Goal: Information Seeking & Learning: Learn about a topic

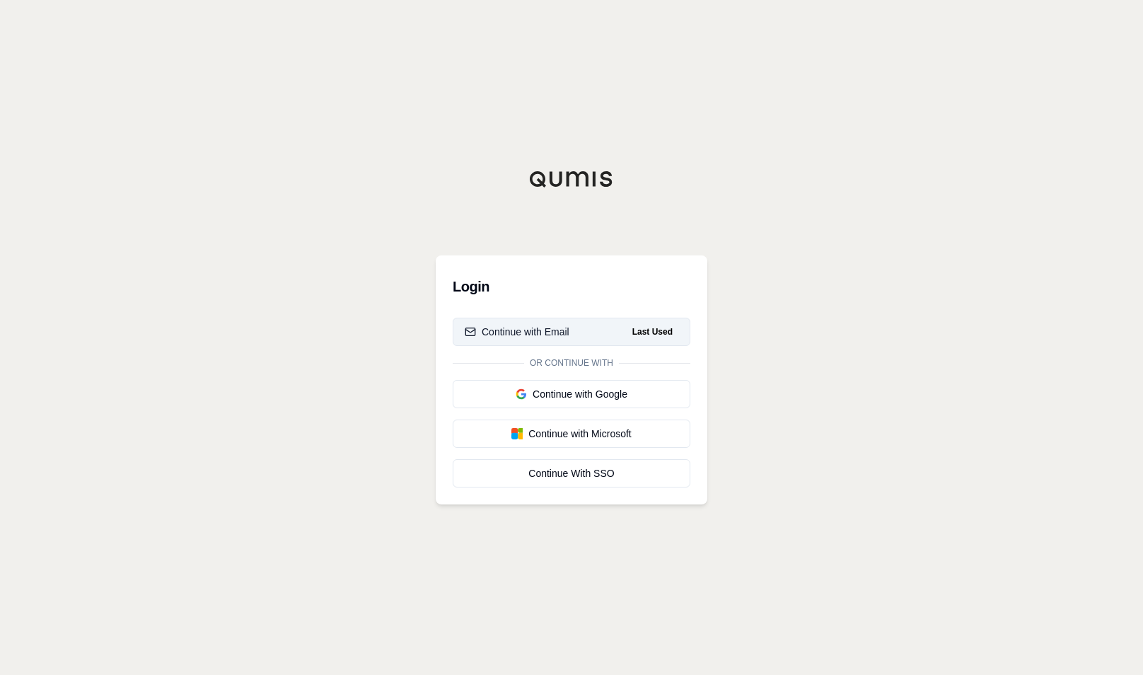
click at [547, 330] on div "Continue with Email" at bounding box center [517, 332] width 105 height 14
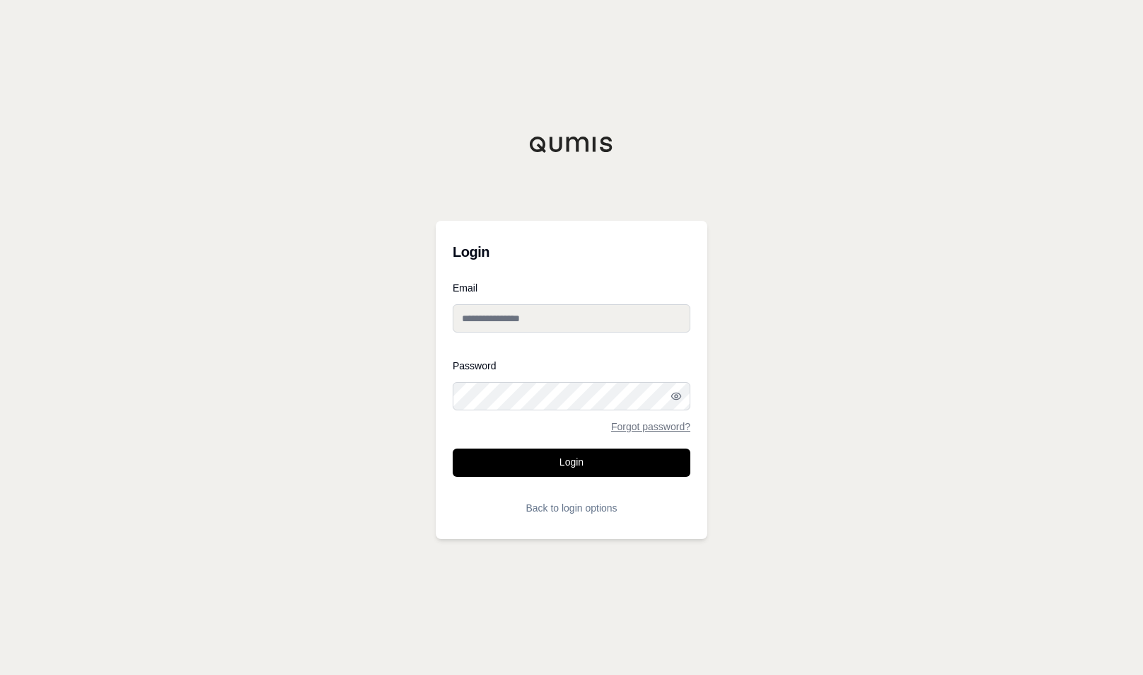
type input "**********"
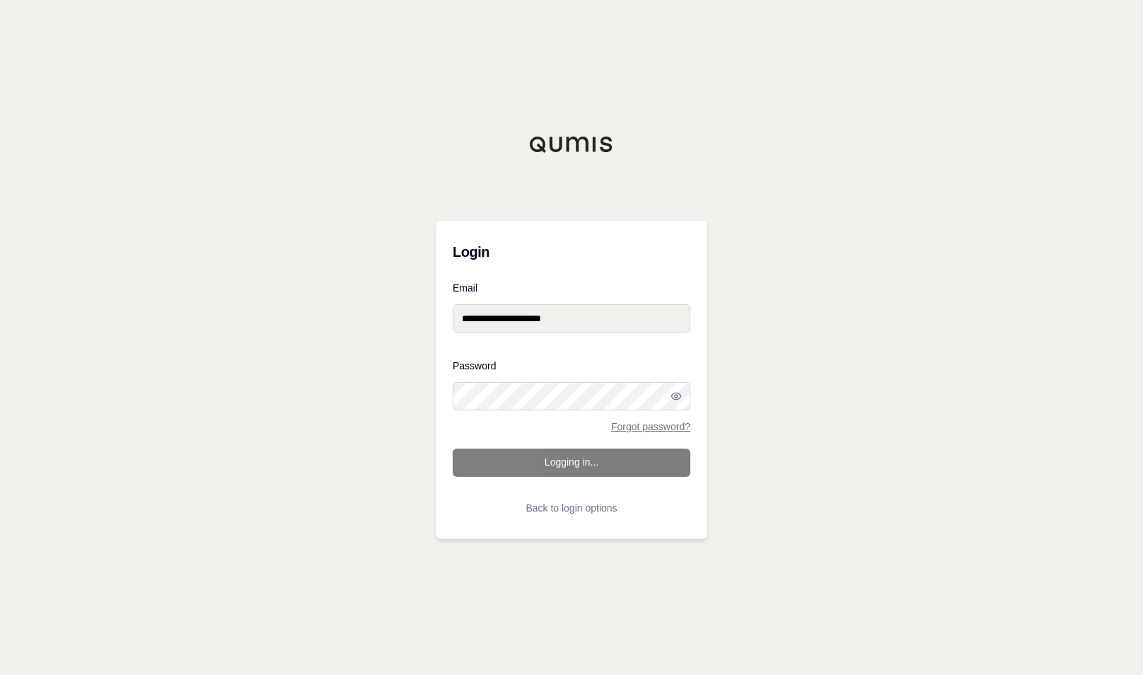
click at [554, 467] on form "**********" at bounding box center [572, 402] width 238 height 239
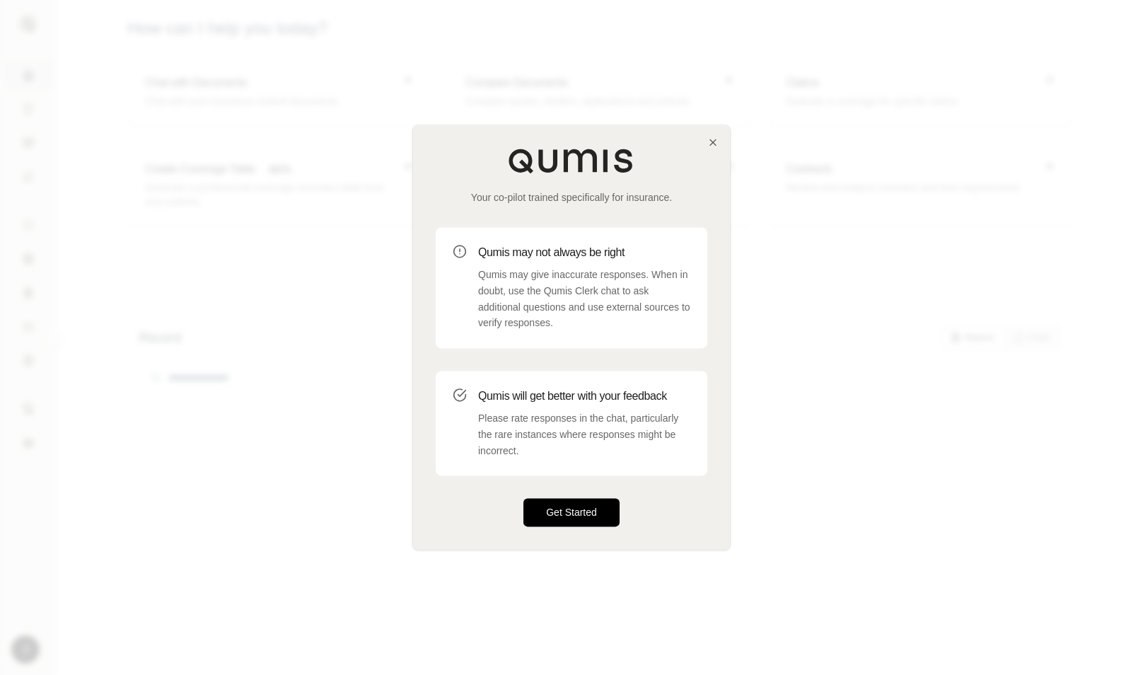
click at [563, 511] on button "Get Started" at bounding box center [571, 513] width 96 height 28
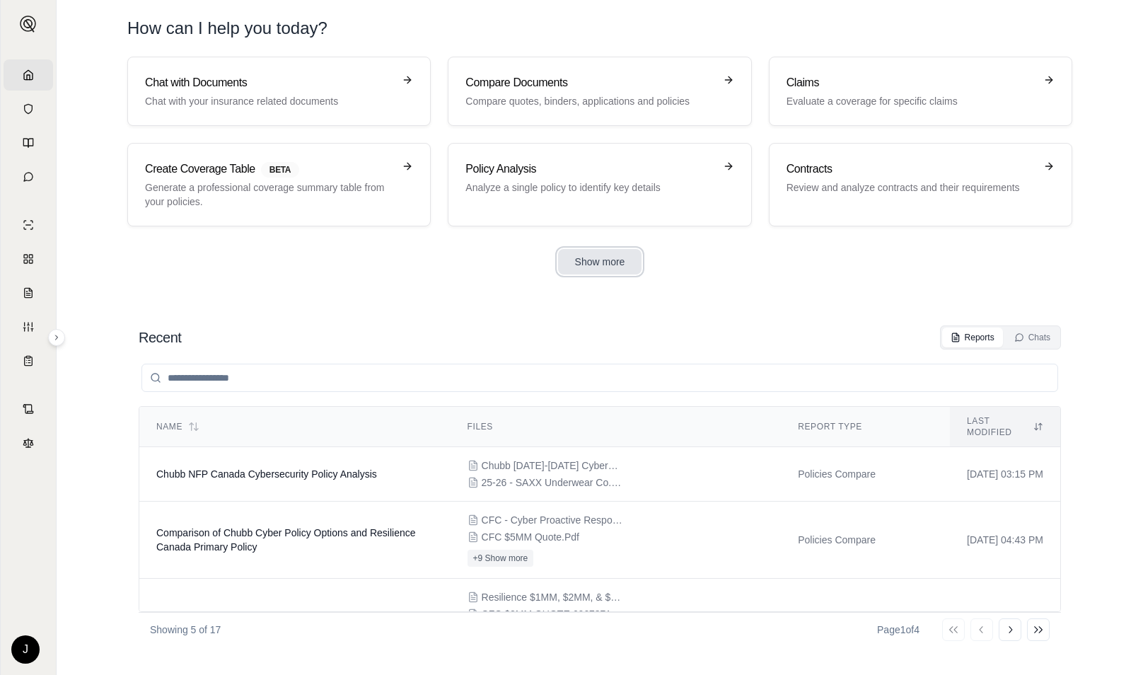
click at [589, 265] on button "Show more" at bounding box center [600, 261] width 84 height 25
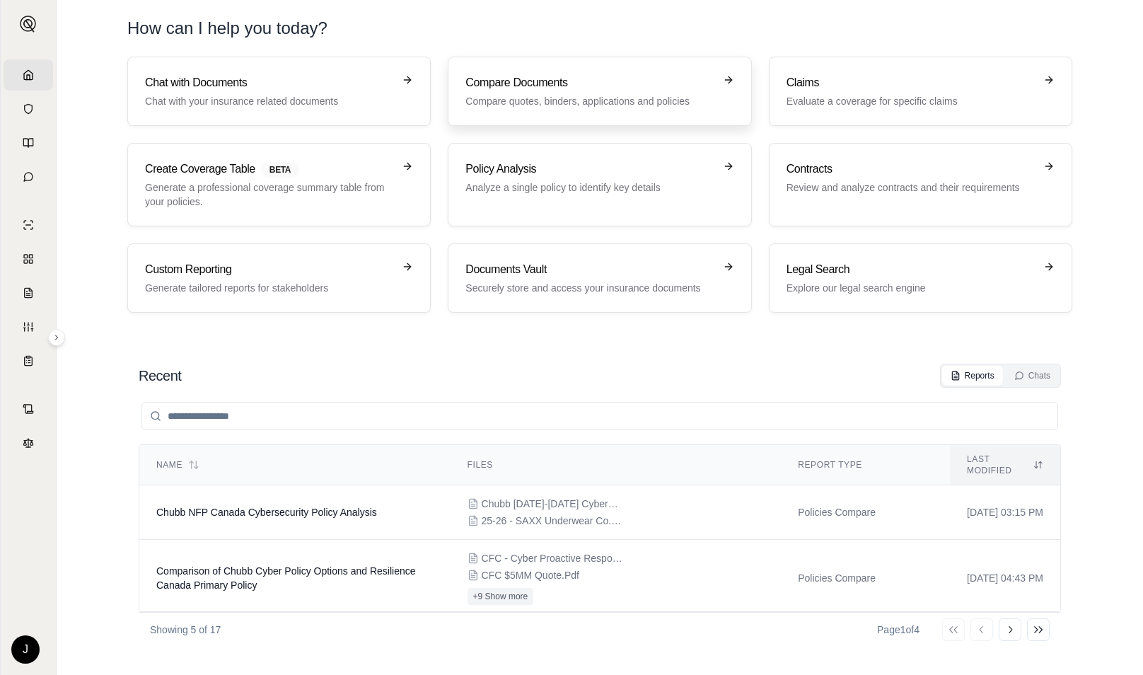
click at [548, 79] on h3 "Compare Documents" at bounding box center [589, 82] width 248 height 17
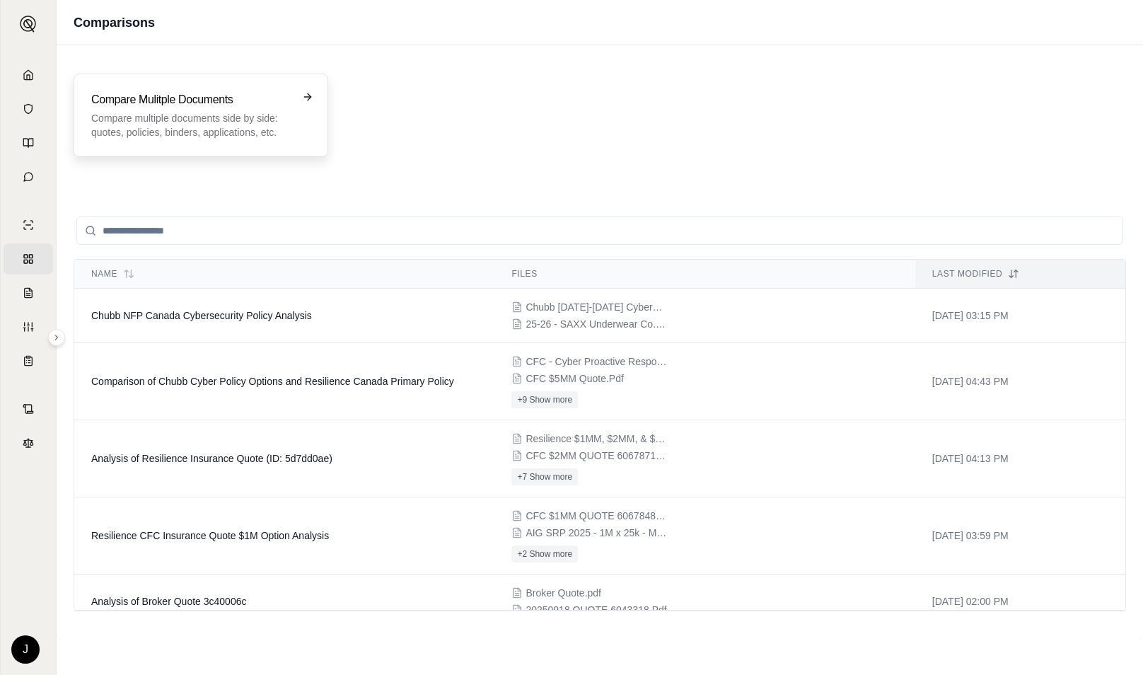
click at [199, 105] on h3 "Compare Mulitple Documents" at bounding box center [190, 99] width 199 height 17
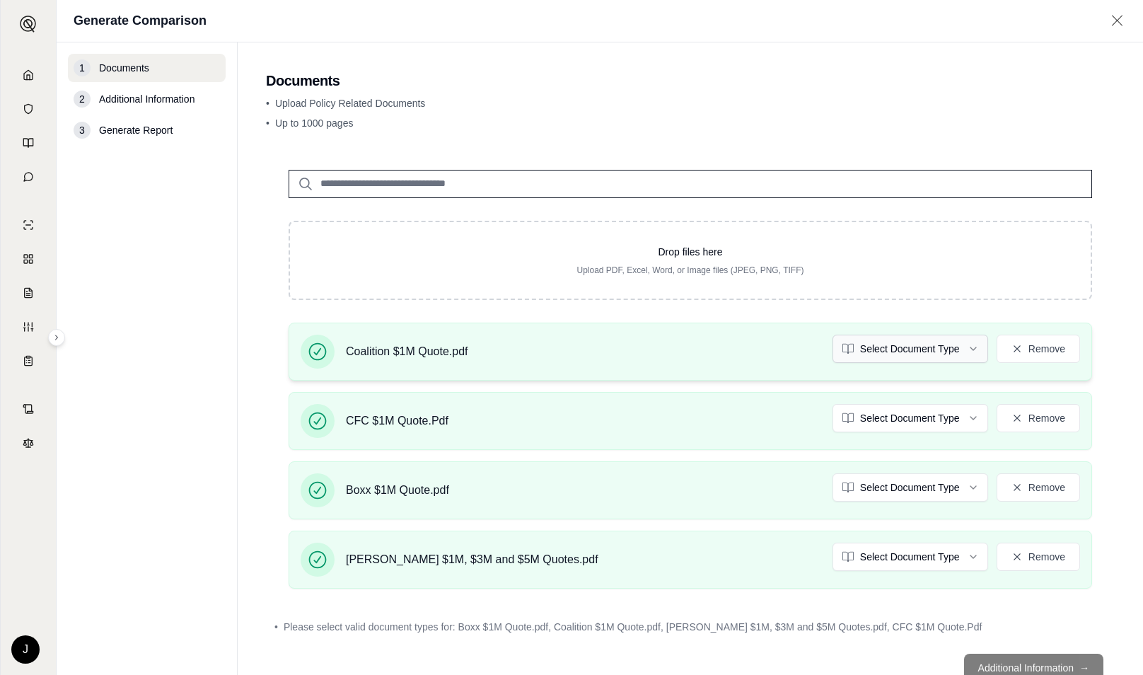
click at [960, 350] on html "Home Vault Prompts Chats Single Policy Comparisons Claims Custom Report Coverag…" at bounding box center [571, 337] width 1143 height 675
click at [903, 420] on html "Document type updated successfully Home Vault Prompts Chats Single Policy Compa…" at bounding box center [571, 337] width 1143 height 675
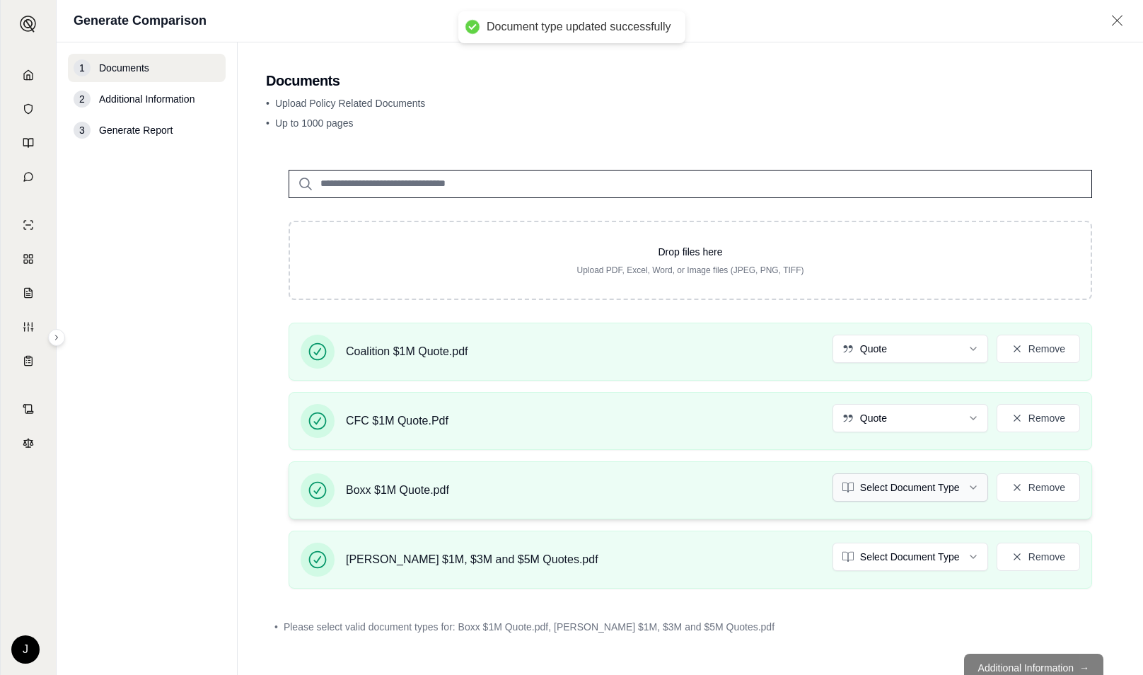
click at [881, 481] on html "Document type updated successfully Home Vault Prompts Chats Single Policy Compa…" at bounding box center [571, 337] width 1143 height 675
click at [898, 565] on html "Document type updated successfully Home Vault Prompts Chats Single Policy Compa…" at bounding box center [571, 337] width 1143 height 675
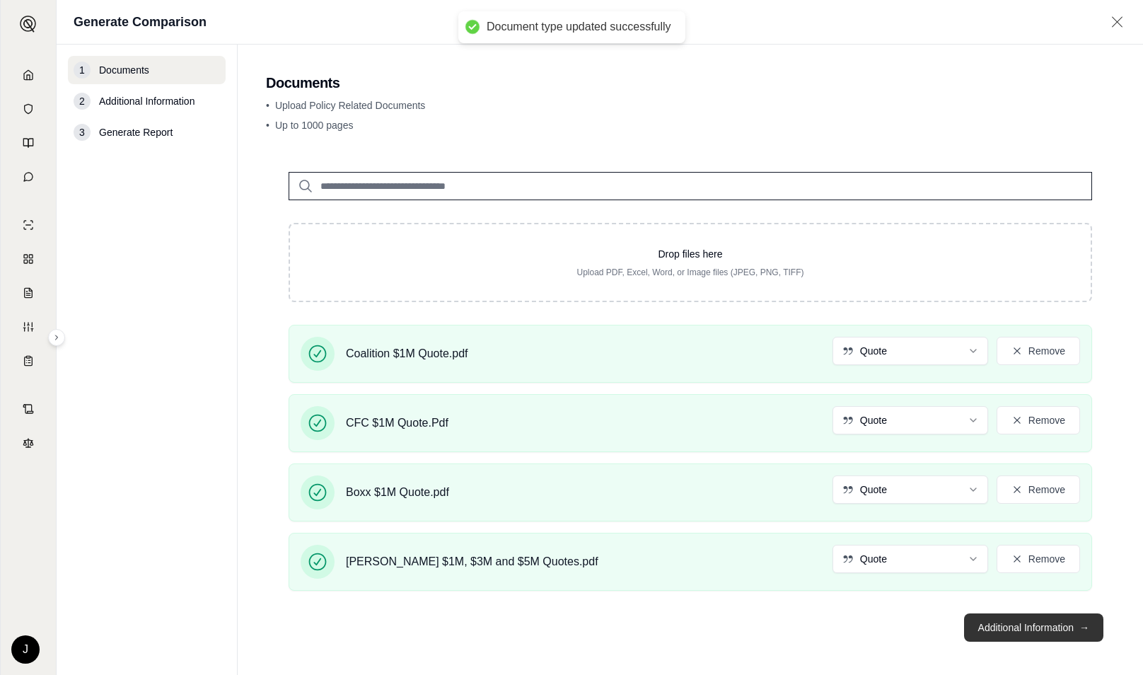
click at [1007, 628] on button "Additional Information →" at bounding box center [1033, 627] width 139 height 28
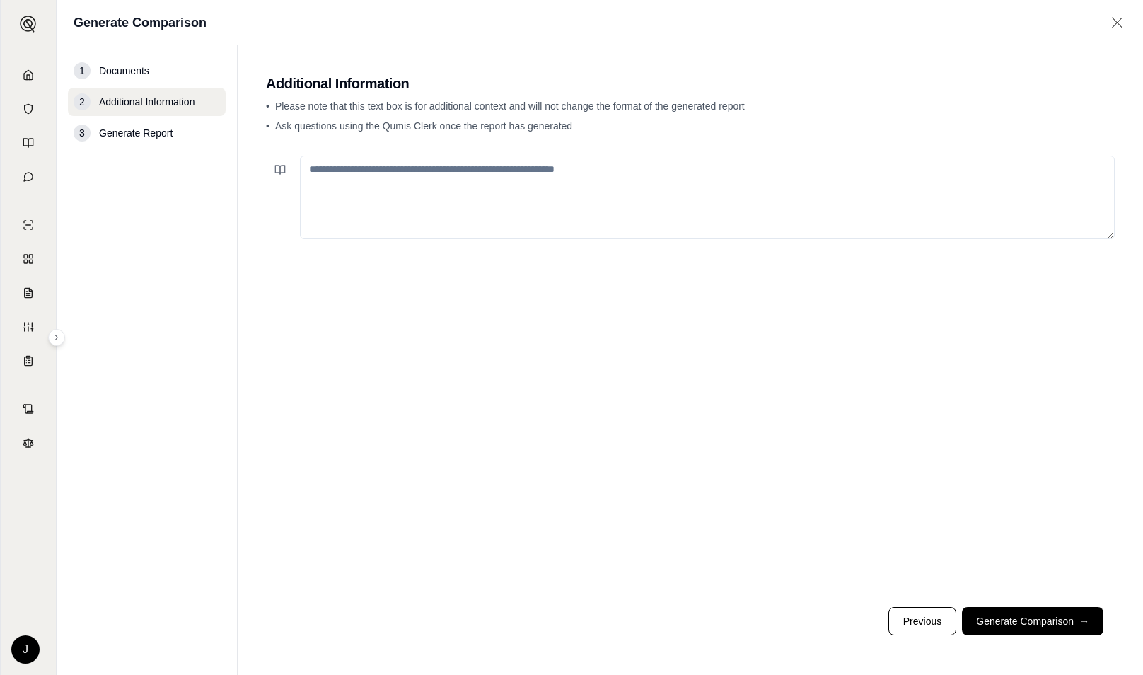
click at [461, 178] on textarea at bounding box center [707, 197] width 815 height 83
type textarea "*"
type textarea "**********"
click at [1034, 618] on button "Generate Comparison →" at bounding box center [1032, 621] width 141 height 28
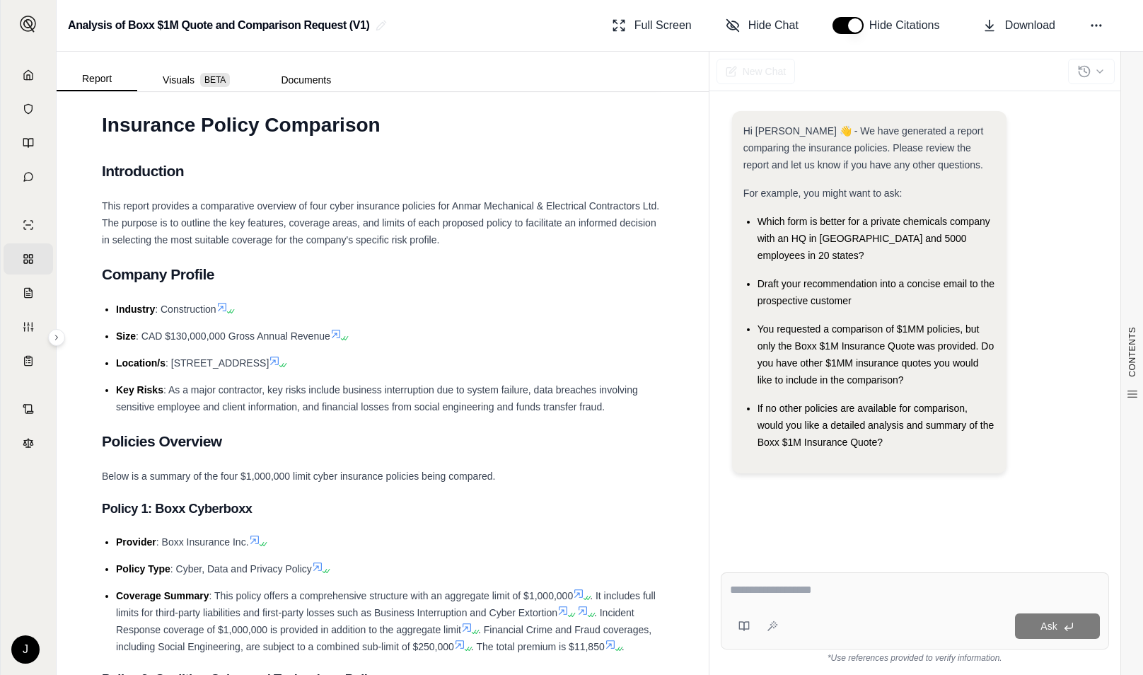
scroll to position [383, 0]
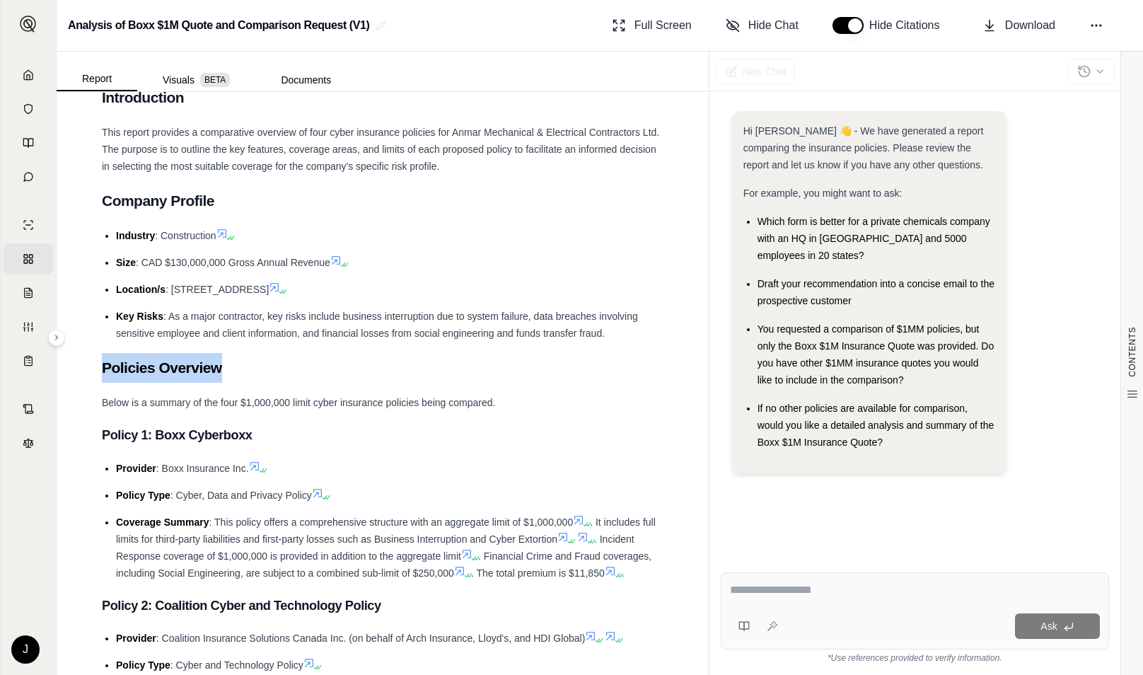
drag, startPoint x: 604, startPoint y: 331, endPoint x: 414, endPoint y: 348, distance: 191.0
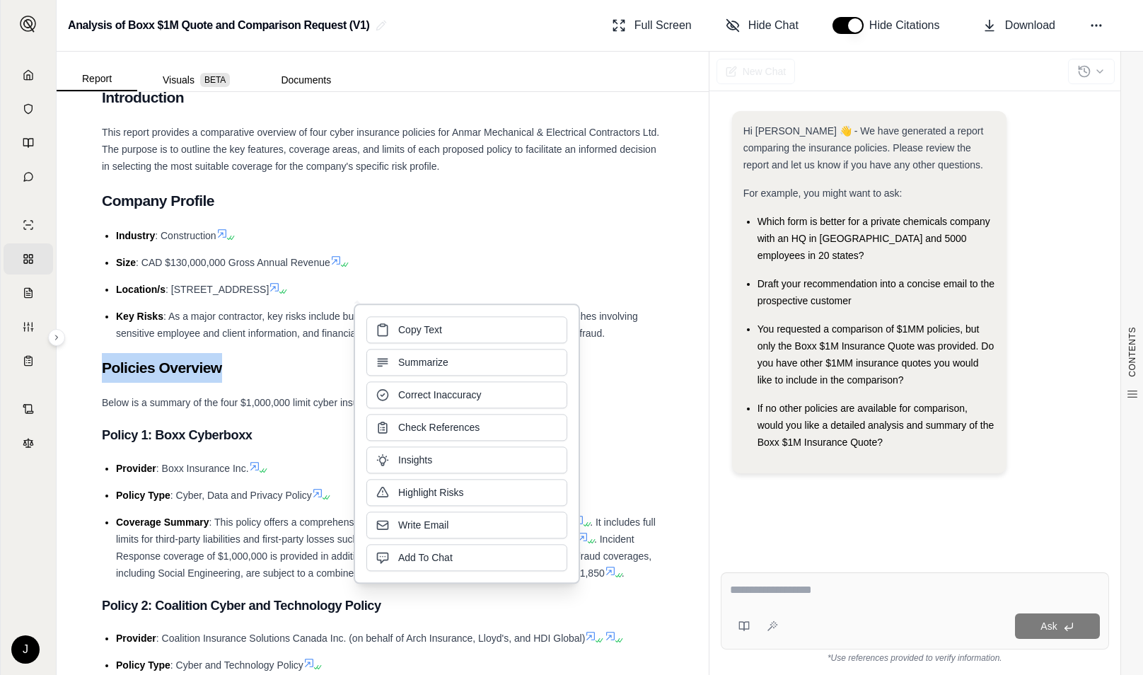
drag, startPoint x: 414, startPoint y: 348, endPoint x: 325, endPoint y: 369, distance: 91.5
click at [325, 369] on h2 "Policies Overview" at bounding box center [383, 368] width 562 height 30
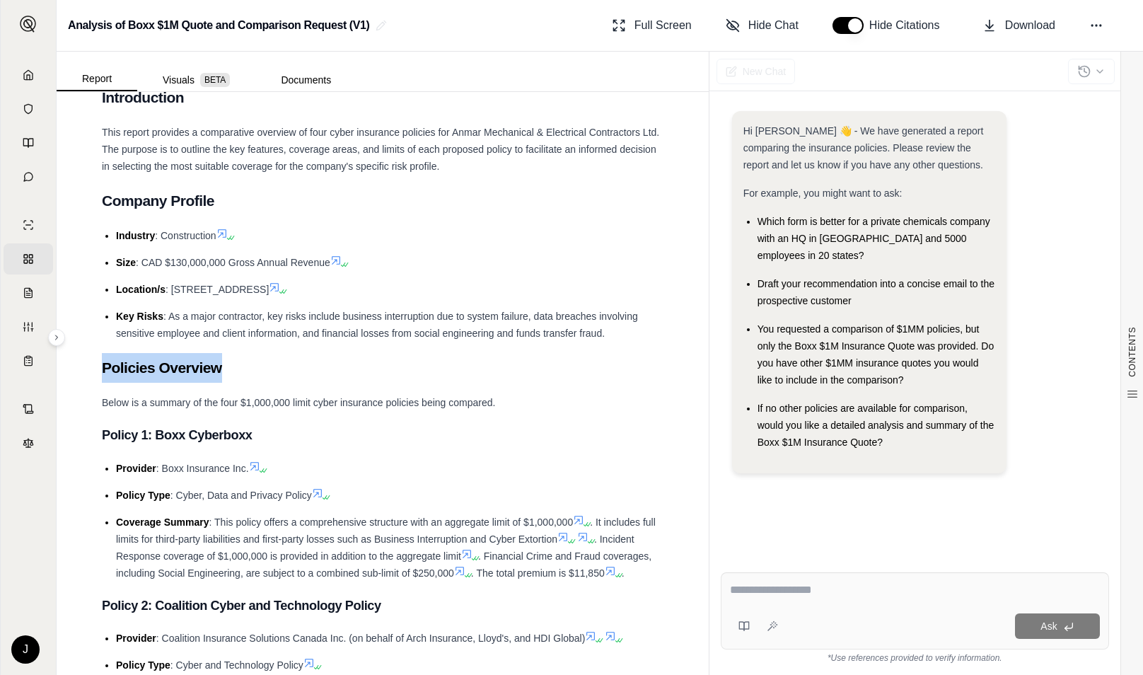
click at [514, 364] on h2 "Policies Overview" at bounding box center [383, 368] width 562 height 30
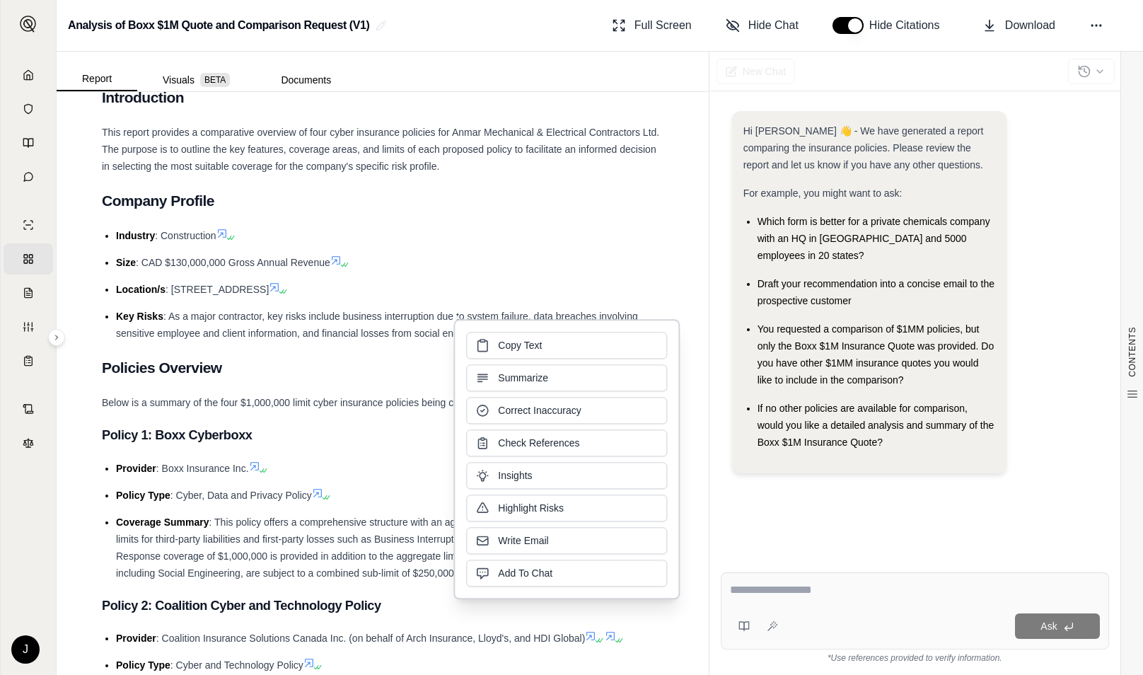
click at [519, 269] on li "Size : CAD $130,000,000 Gross Annual Revenue" at bounding box center [390, 262] width 548 height 17
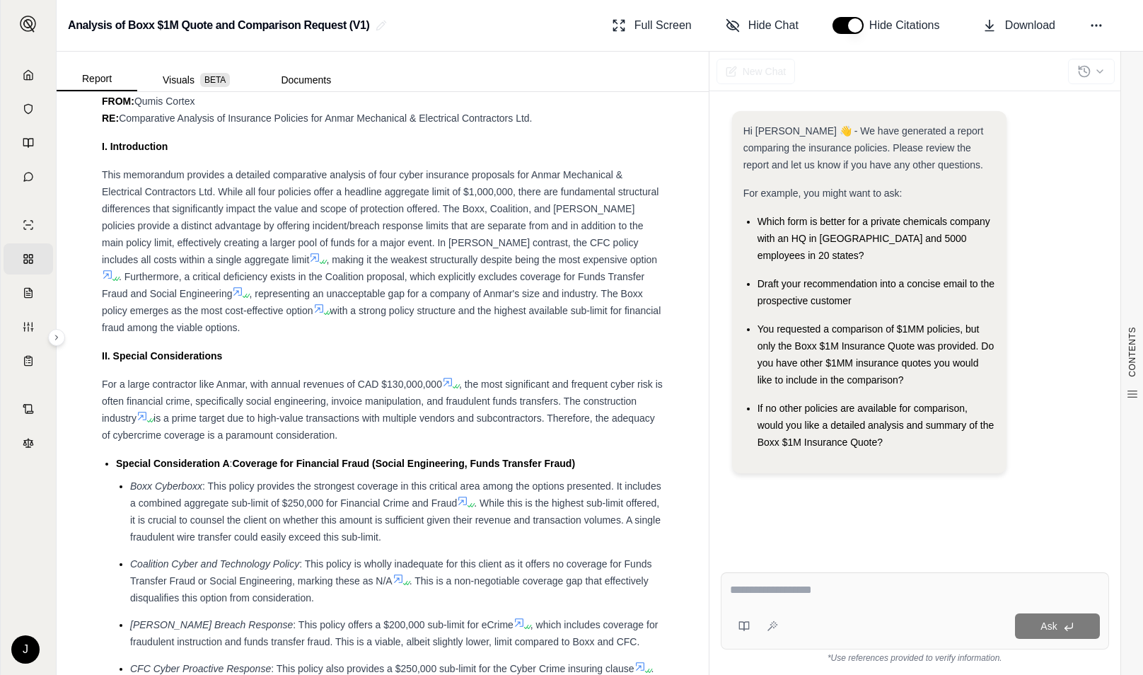
scroll to position [1468, 0]
drag, startPoint x: 241, startPoint y: 360, endPoint x: 488, endPoint y: 242, distance: 274.3
click at [488, 242] on div "This memorandum provides a detailed comparative analysis of four cyber insuranc…" at bounding box center [383, 251] width 562 height 170
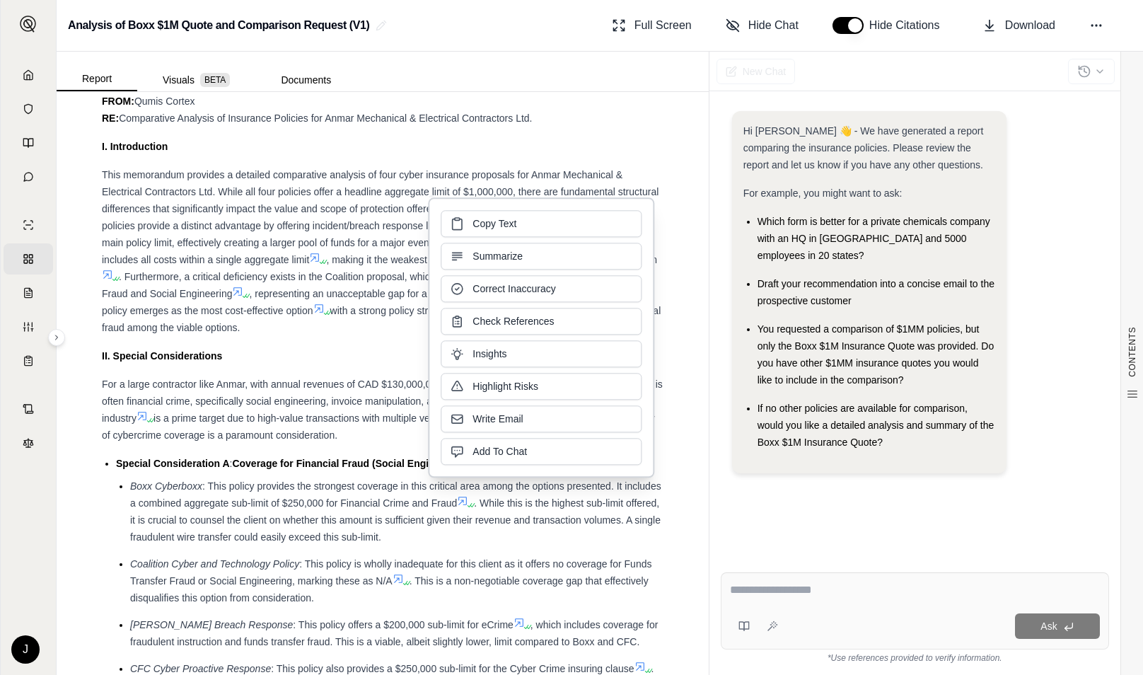
copy div "The Boxx, Coalition, and [PERSON_NAME] policies provide a distinct advantage by…"
click at [141, 424] on span ", the most significant and frequent cyber risk is often financial crime, specif…" at bounding box center [382, 400] width 561 height 45
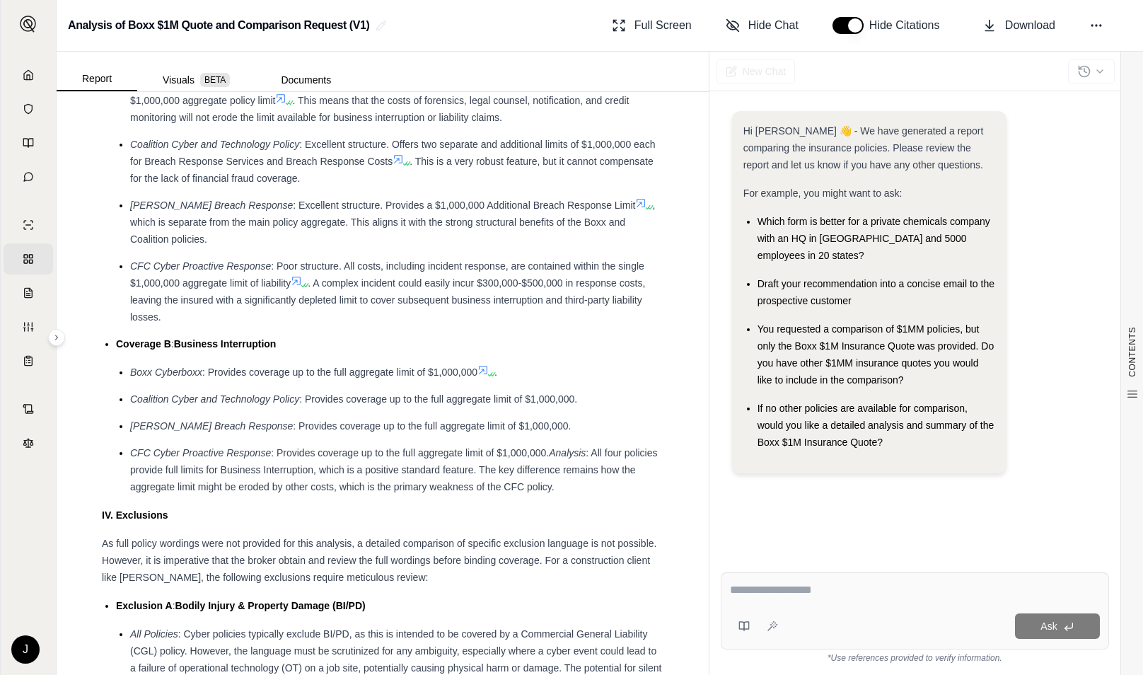
scroll to position [2199, 0]
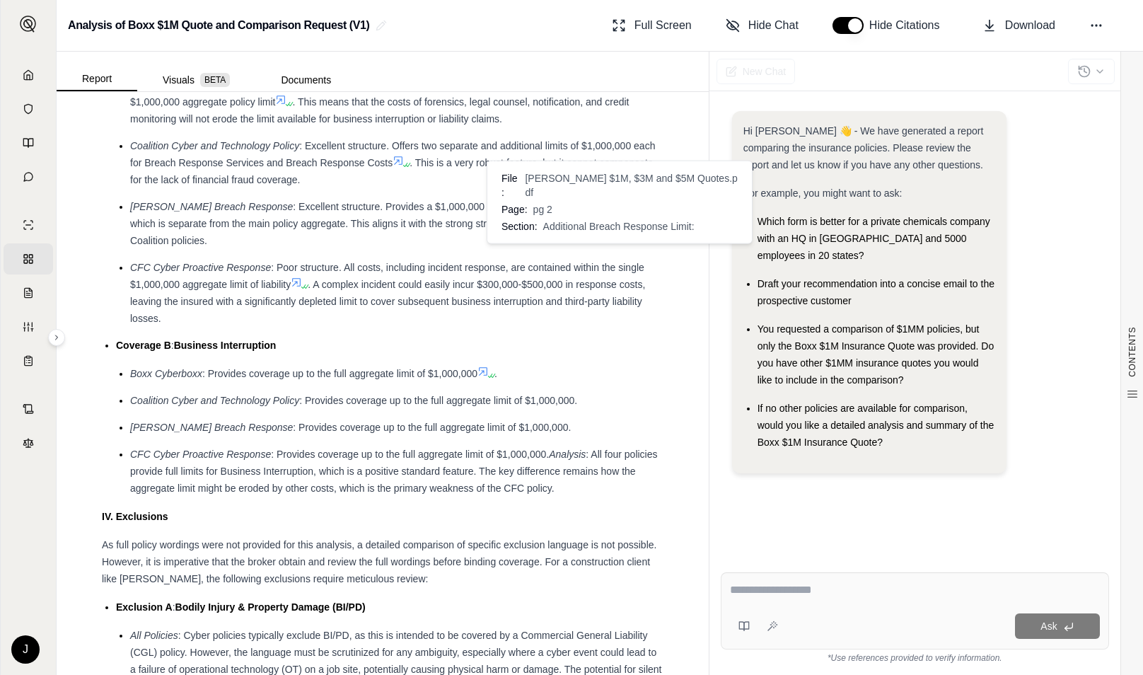
click at [635, 210] on icon at bounding box center [640, 204] width 11 height 11
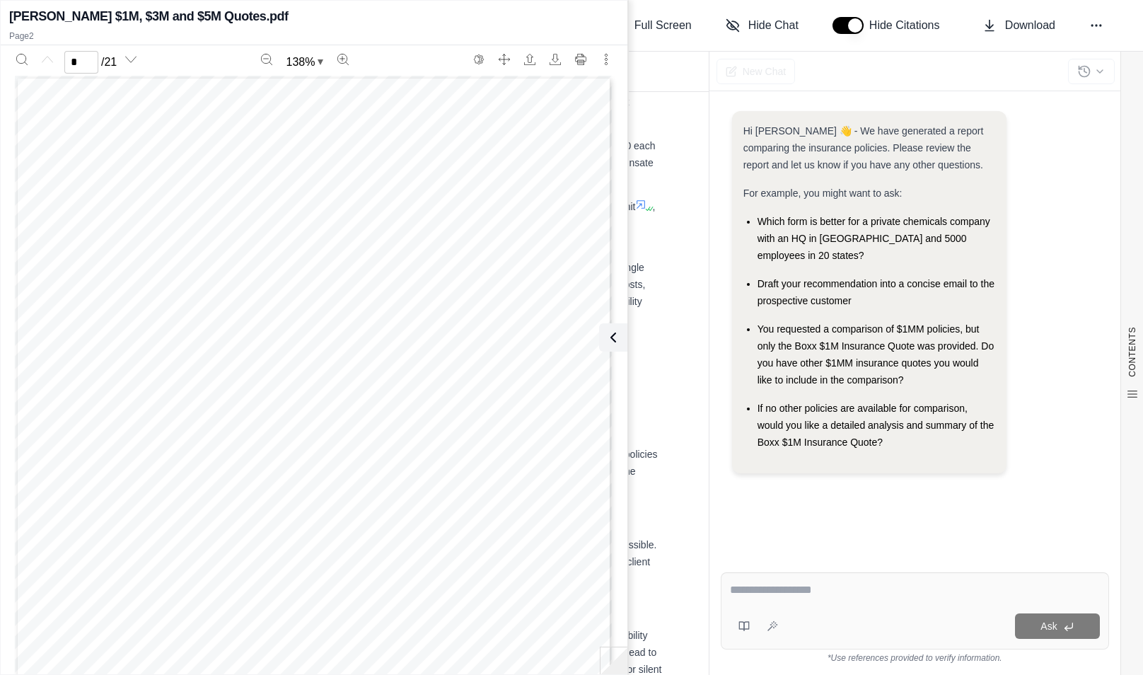
type input "*"
click at [670, 171] on div "CONTENTS Table of Contents Key Findings: INSURANCE POLICY COMPARISON Introducti…" at bounding box center [383, 383] width 652 height 583
click at [782, 489] on div "Hi [PERSON_NAME] 👋 - We have generated a report comparing the insurance policie…" at bounding box center [915, 325] width 388 height 450
click at [616, 343] on icon at bounding box center [610, 337] width 17 height 17
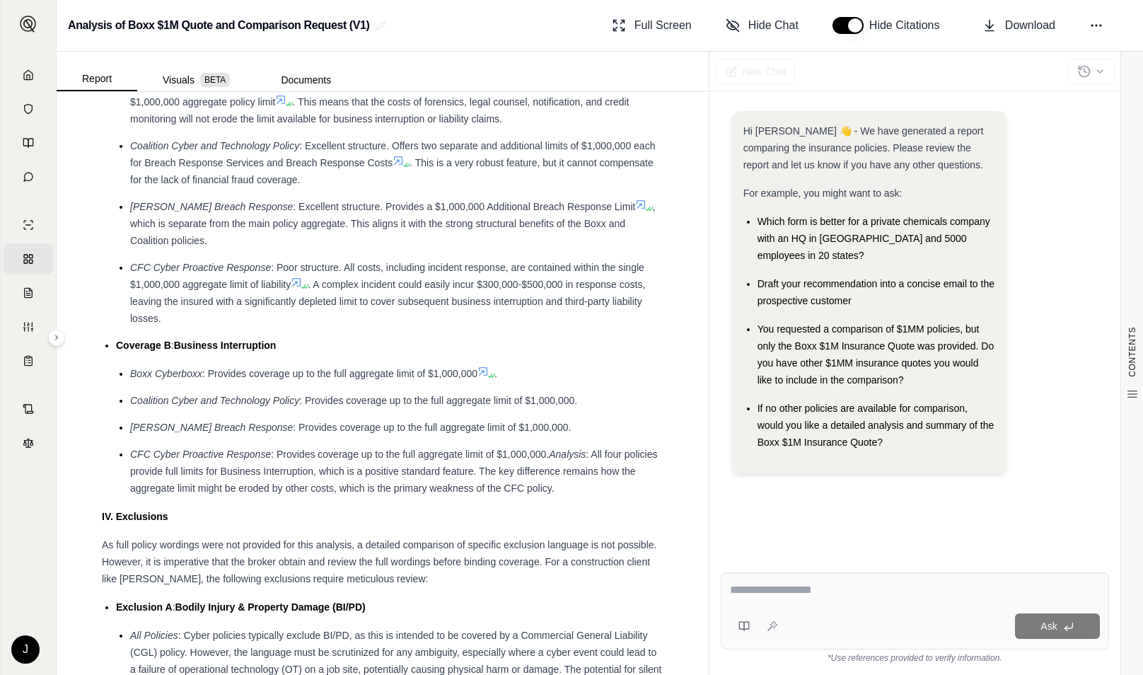
click at [784, 600] on div at bounding box center [915, 592] width 371 height 22
click at [780, 591] on textarea at bounding box center [915, 589] width 371 height 17
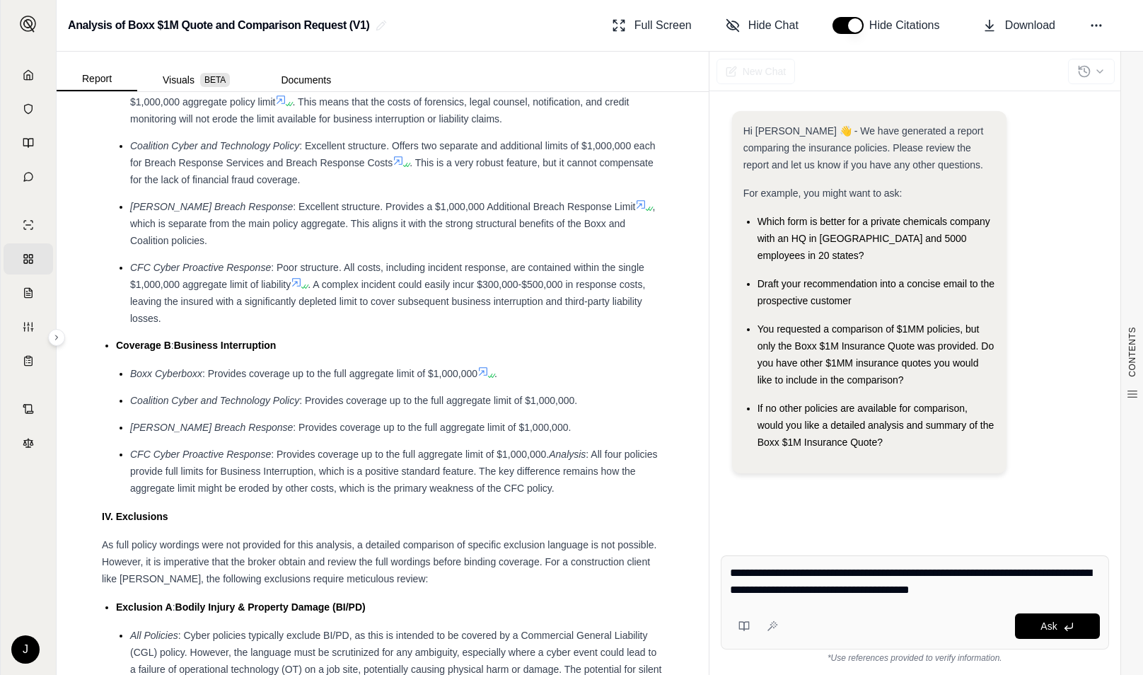
click at [293, 34] on h2 "Analysis of Boxx $1M Quote and Comparison Request (V1)" at bounding box center [219, 25] width 302 height 25
click at [991, 589] on textarea "**********" at bounding box center [915, 582] width 371 height 34
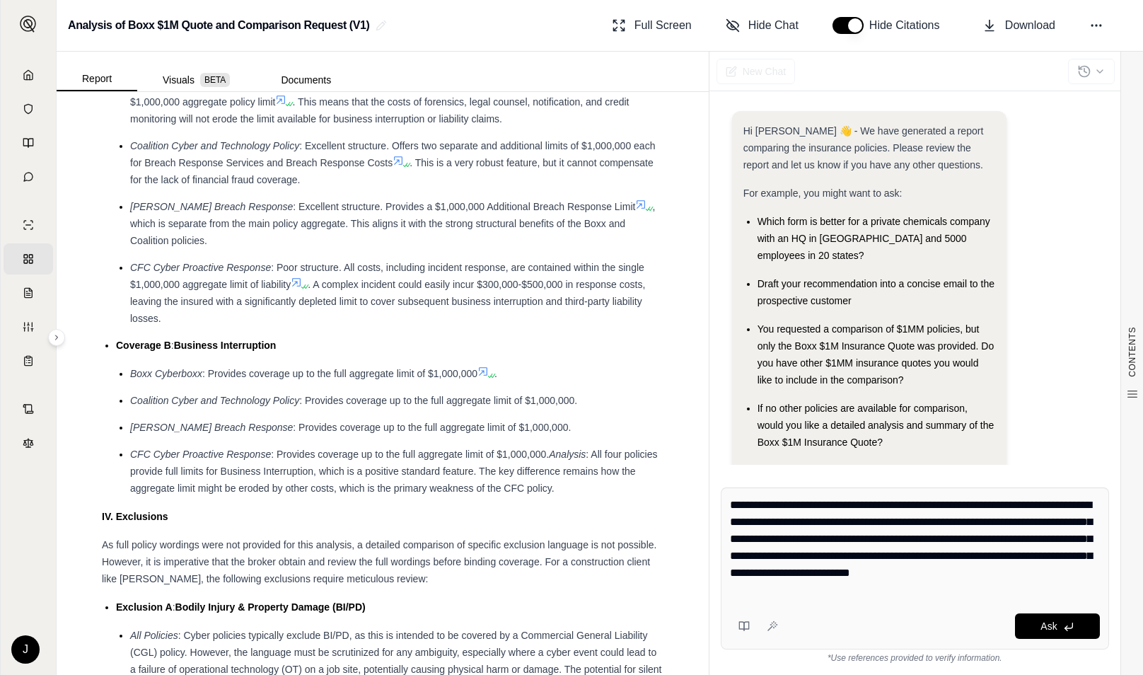
type textarea "**********"
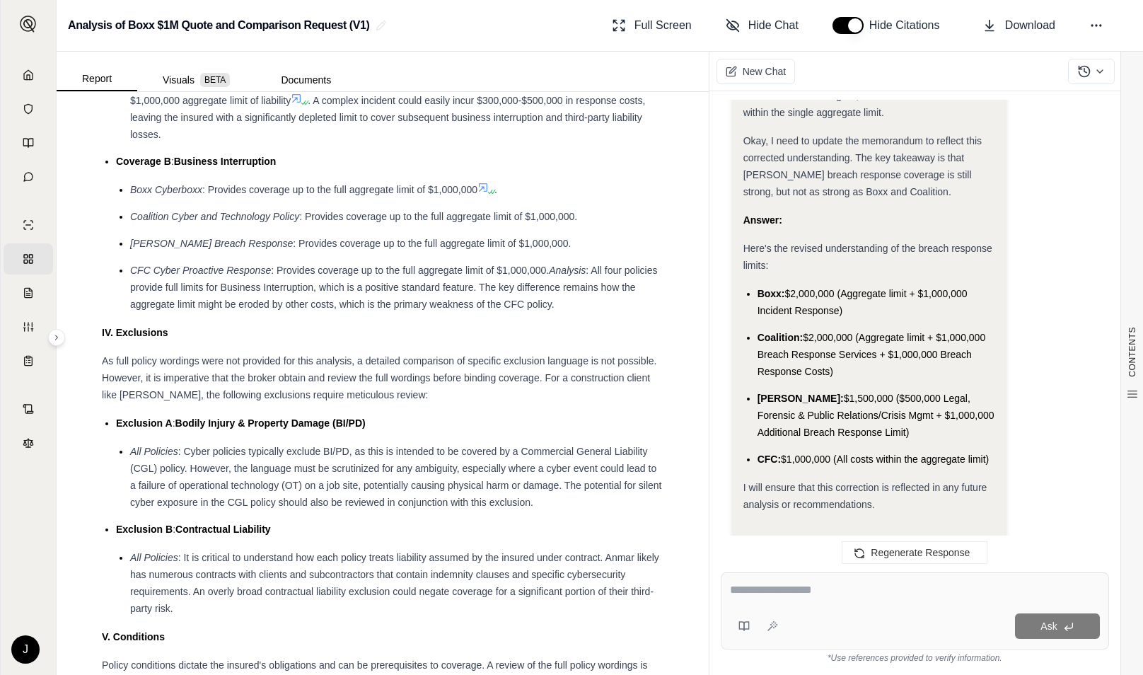
scroll to position [1626, 0]
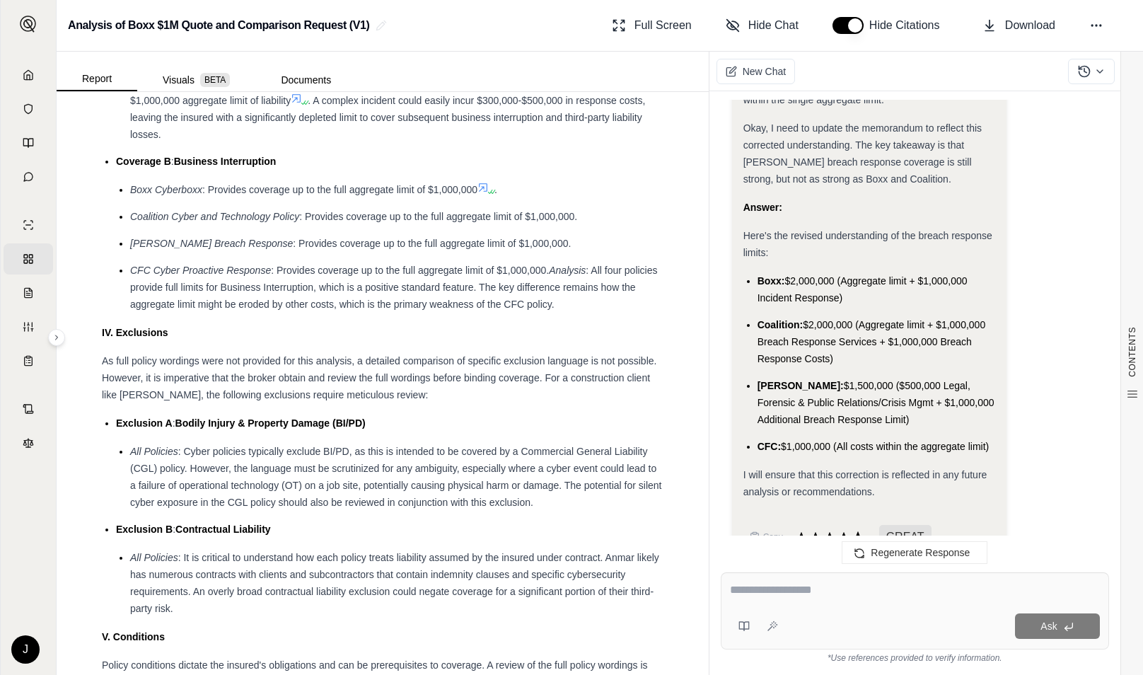
click at [858, 531] on icon at bounding box center [857, 537] width 13 height 12
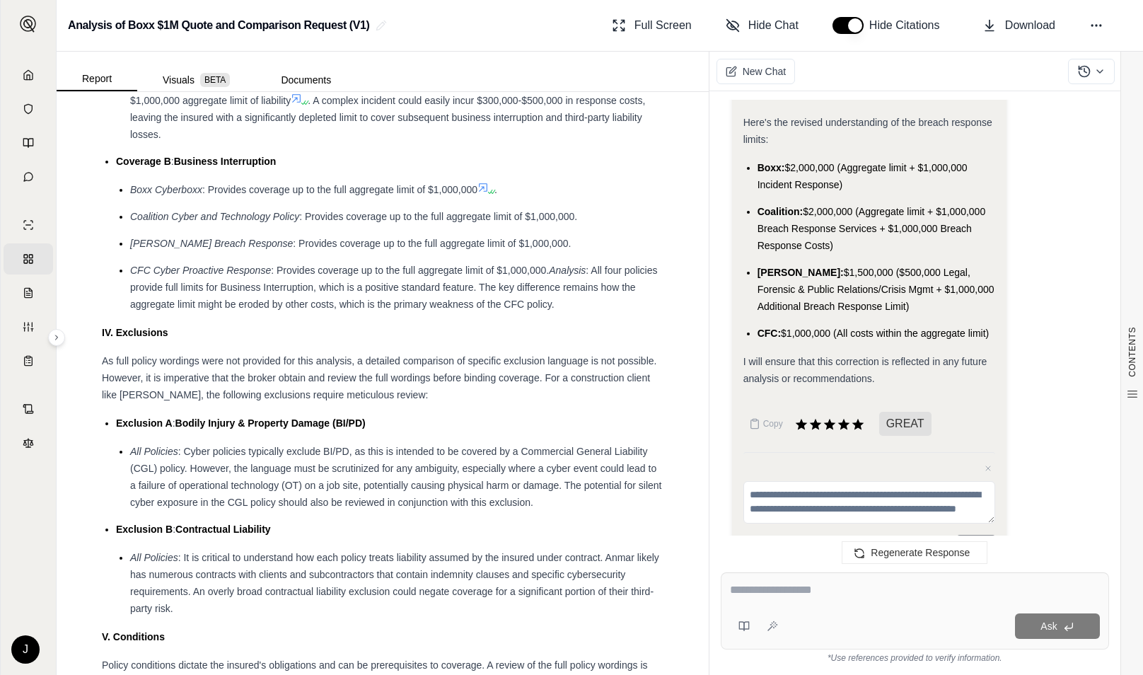
scroll to position [1742, 0]
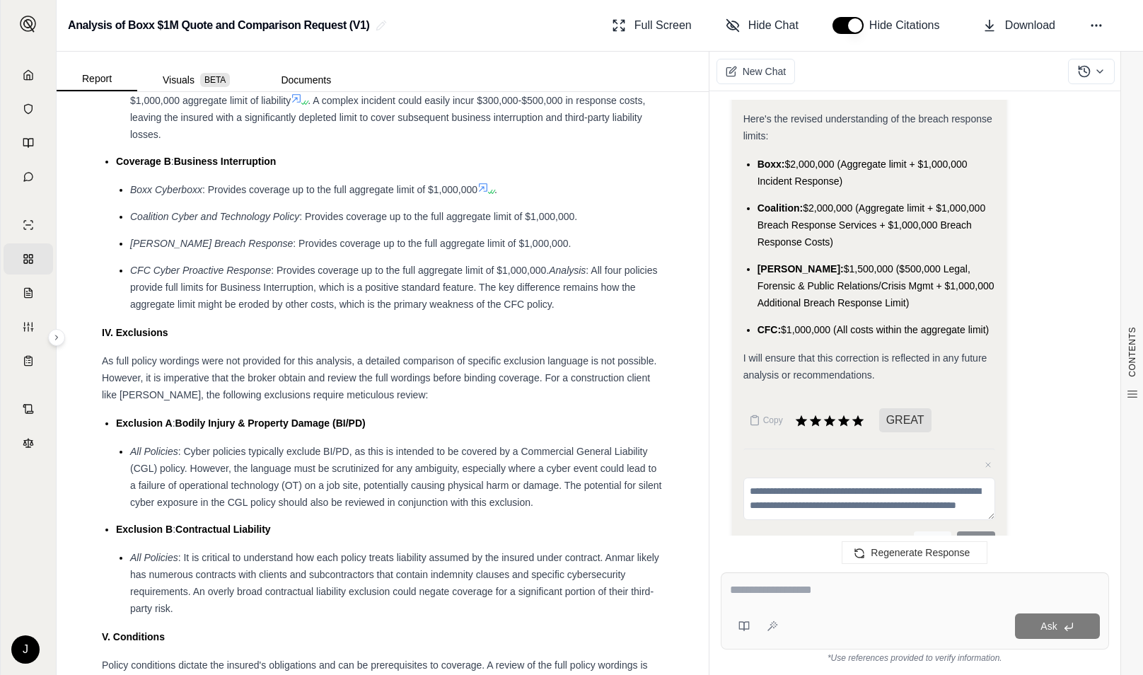
click at [927, 531] on button "Cancel" at bounding box center [932, 541] width 37 height 20
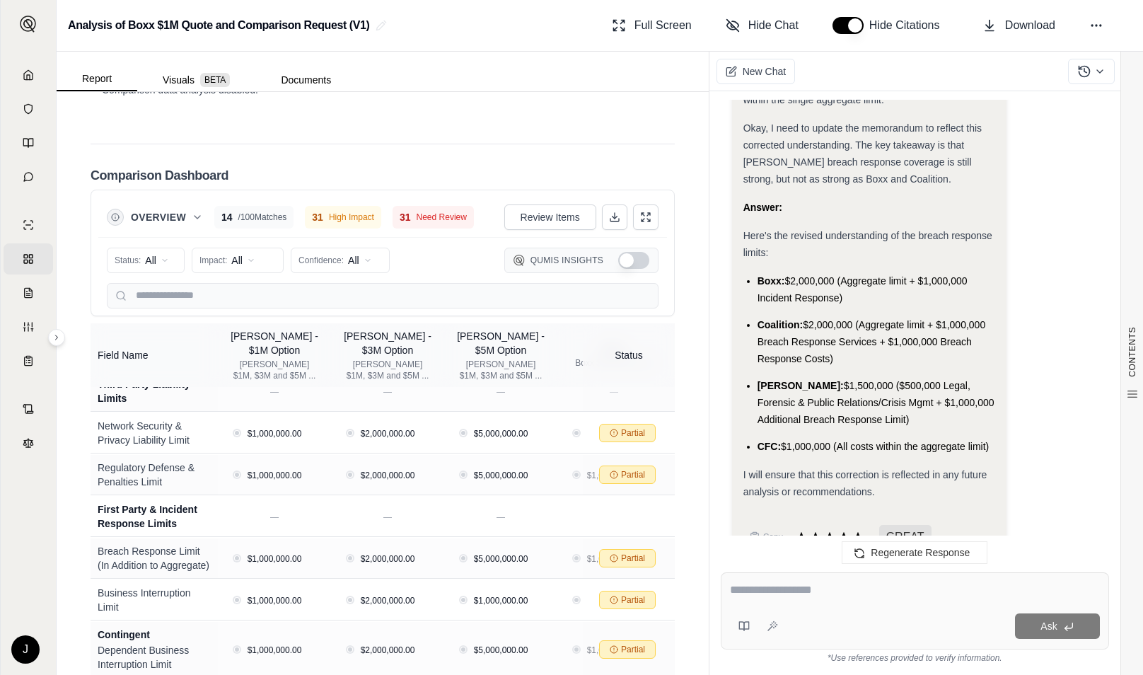
scroll to position [956, 0]
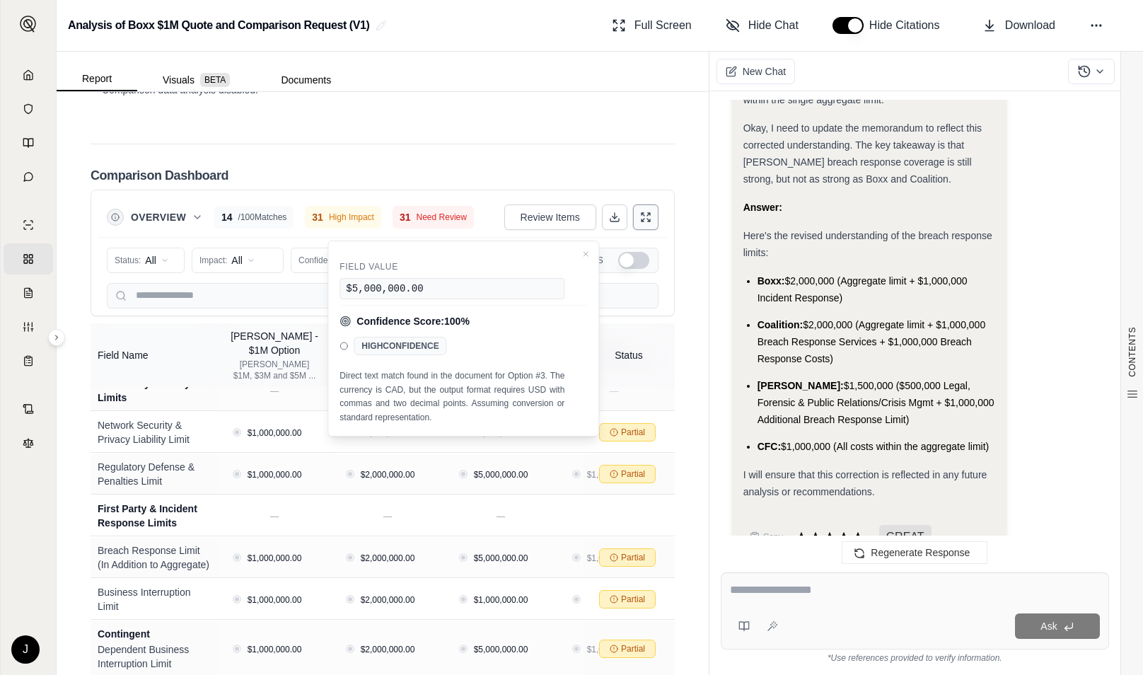
click at [640, 223] on icon at bounding box center [645, 217] width 11 height 11
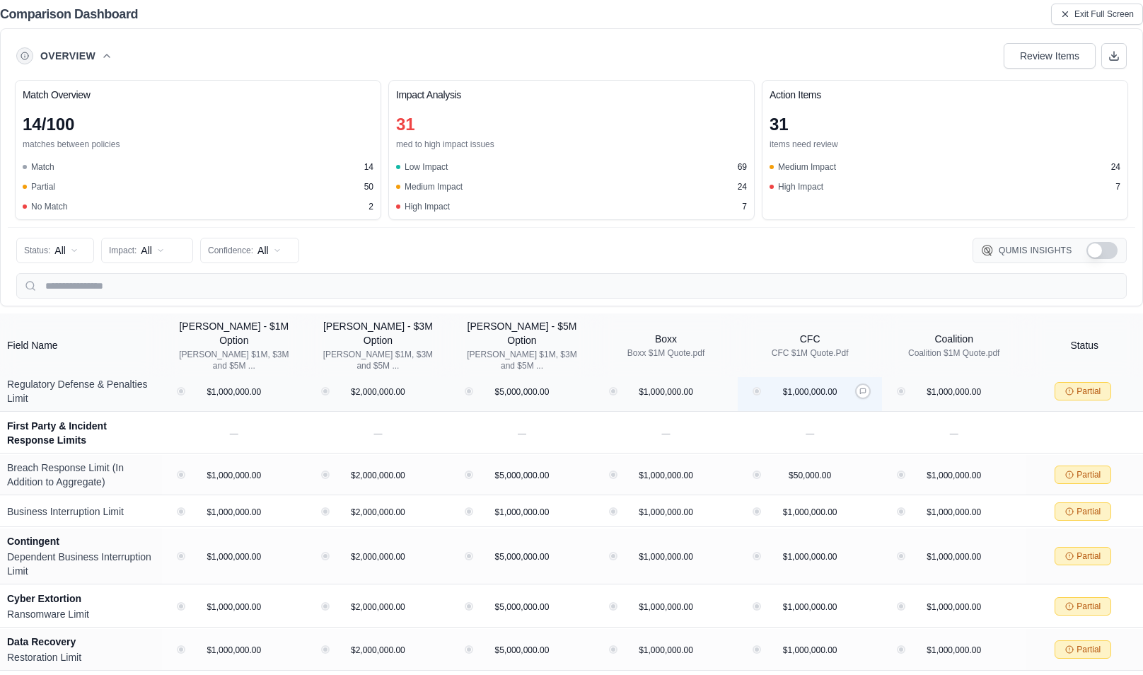
scroll to position [887, 0]
click at [862, 468] on button at bounding box center [863, 476] width 16 height 16
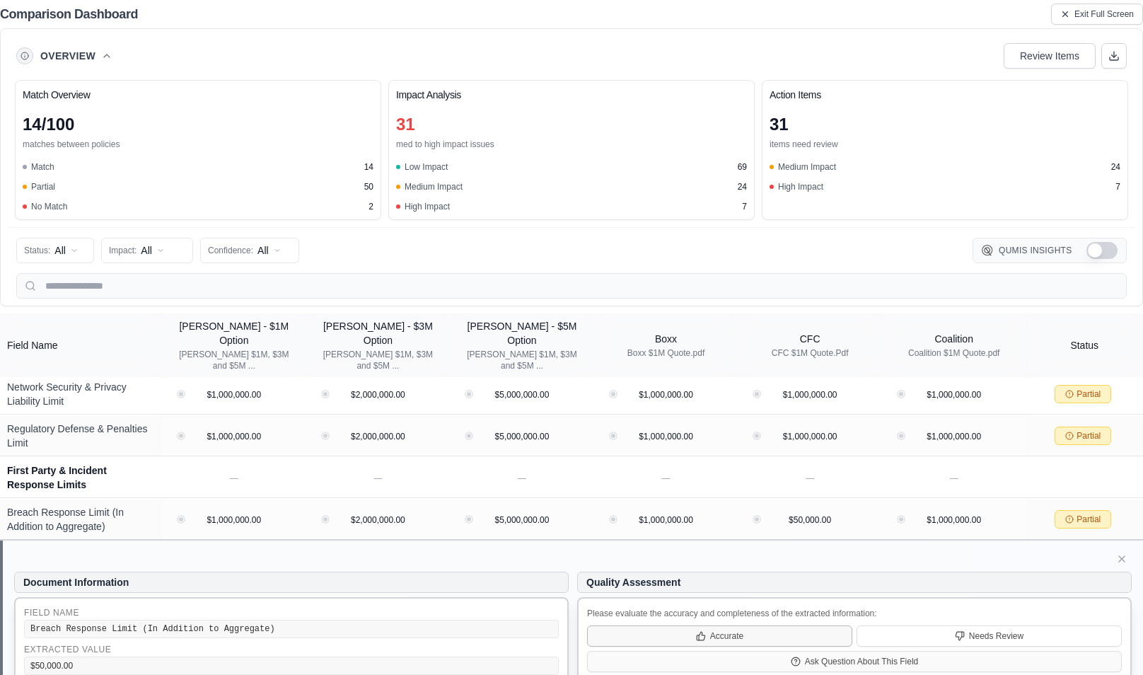
scroll to position [843, 0]
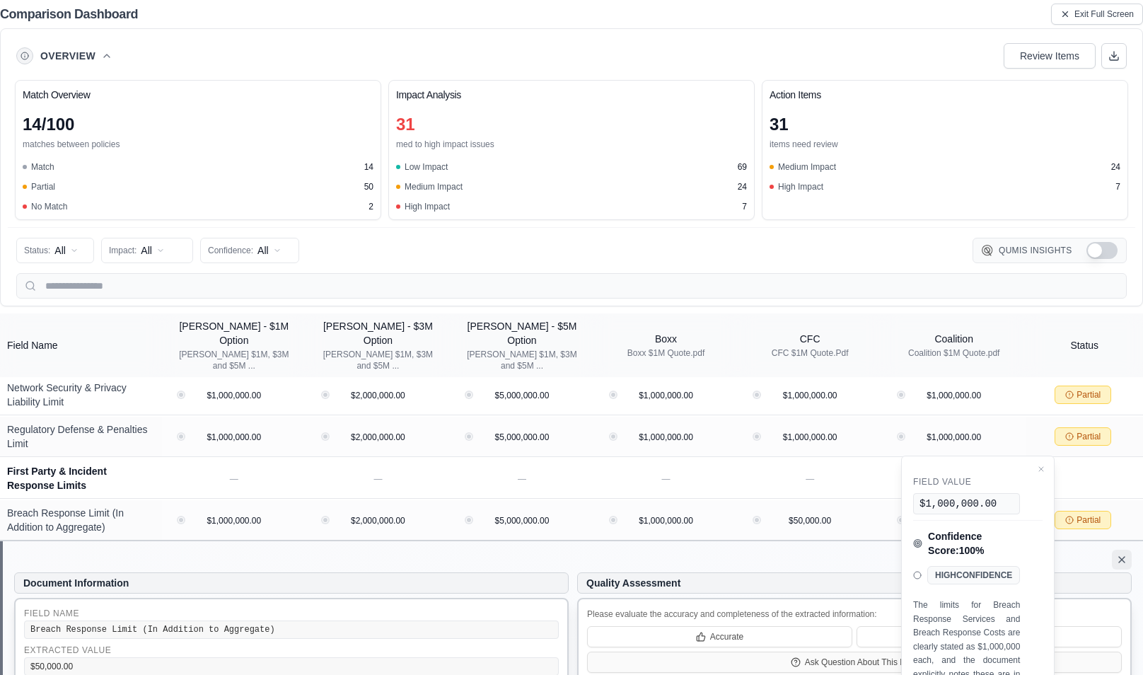
click at [1123, 557] on icon at bounding box center [1122, 560] width 6 height 6
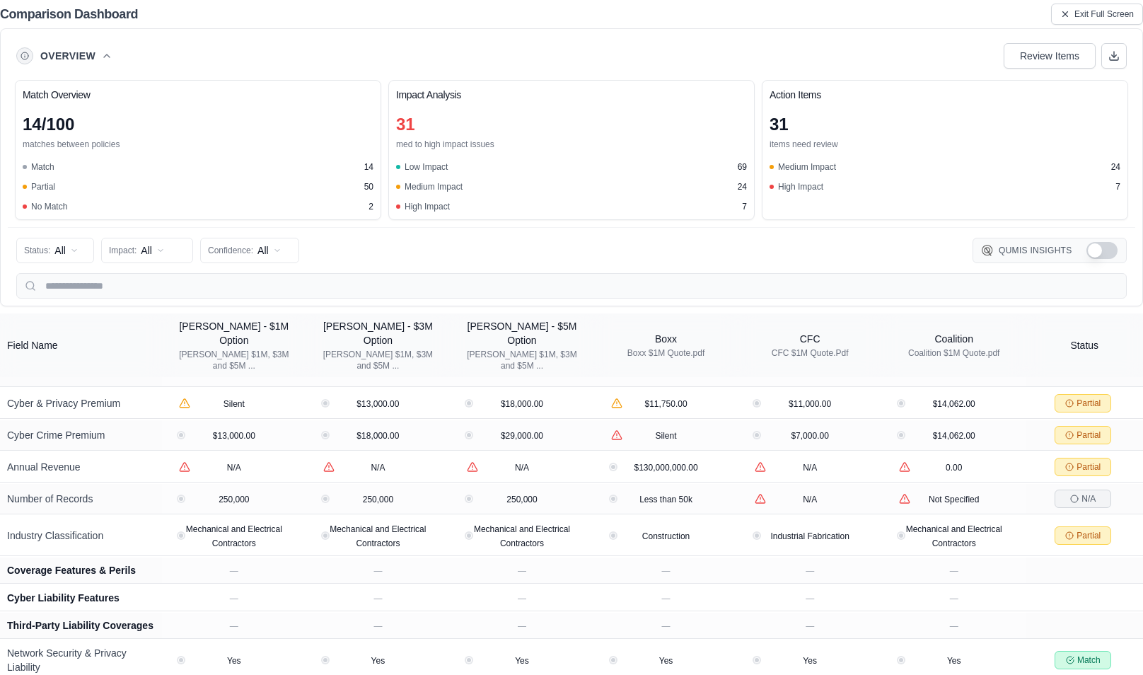
scroll to position [1996, 0]
click at [1104, 19] on span "Exit Full Screen" at bounding box center [1104, 13] width 59 height 11
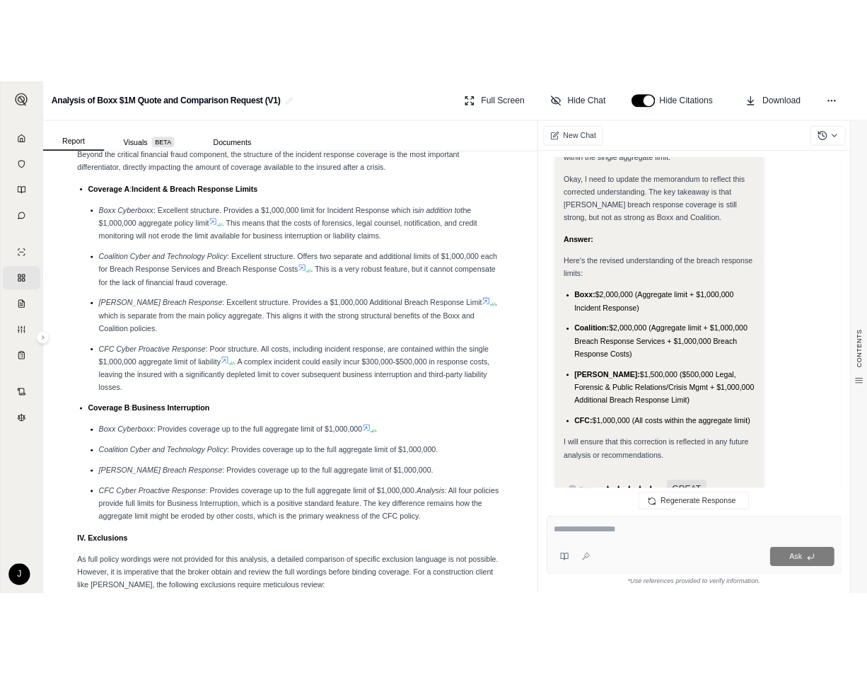
scroll to position [2112, 0]
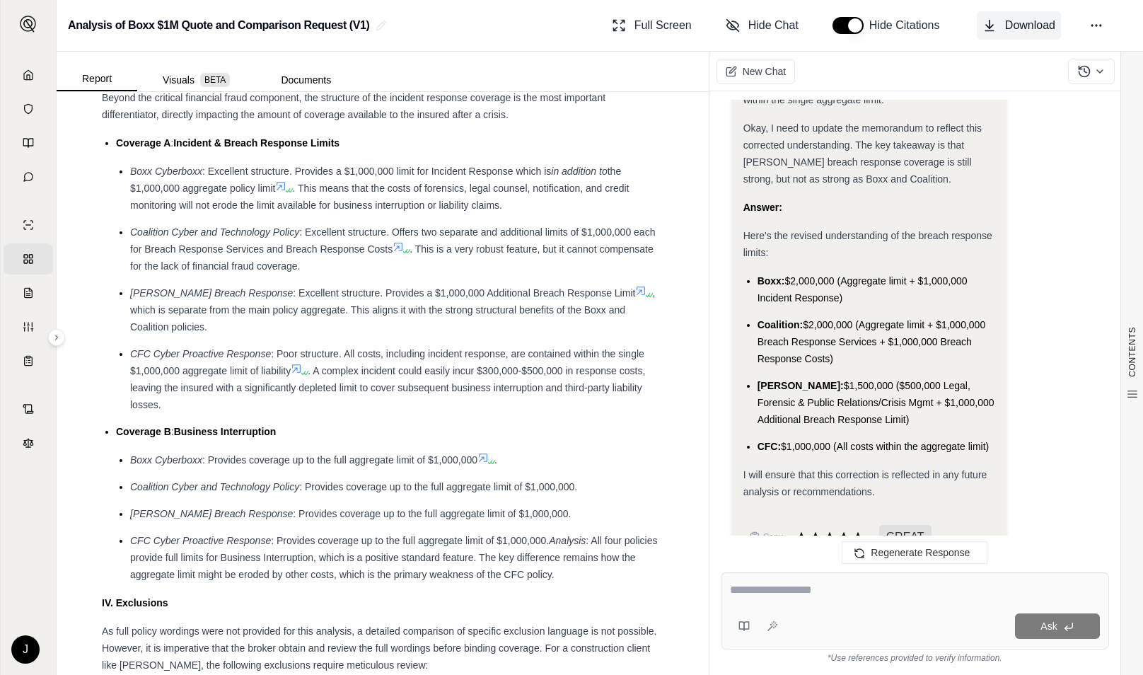
click at [1014, 28] on span "Download" at bounding box center [1030, 25] width 50 height 17
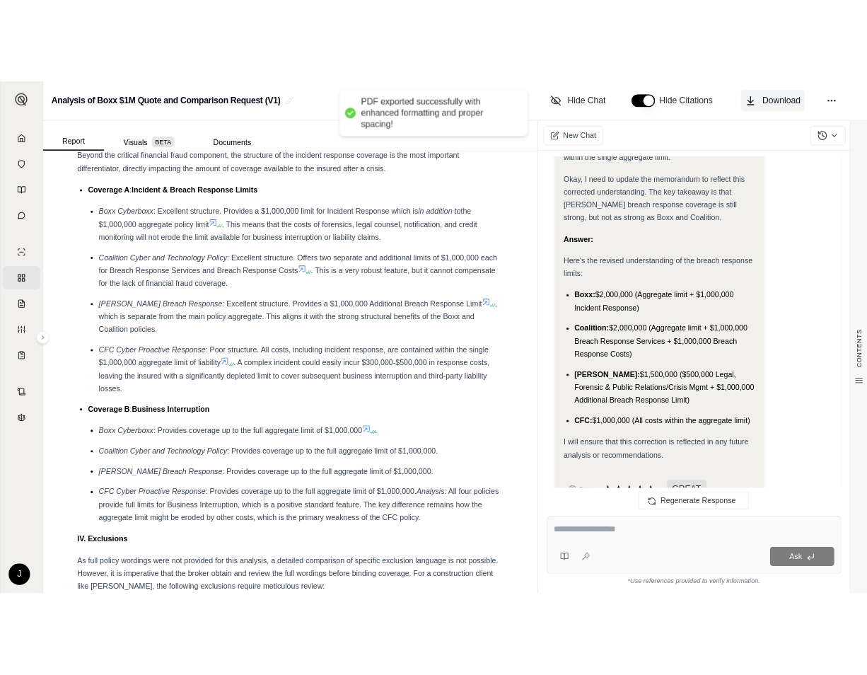
scroll to position [2354, 0]
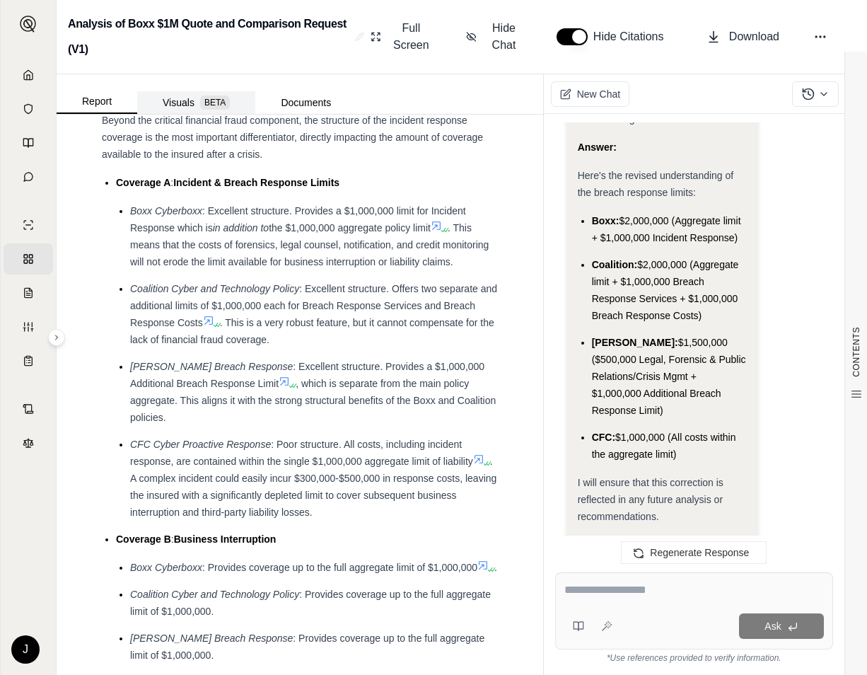
click at [193, 102] on button "Visuals BETA" at bounding box center [196, 102] width 118 height 23
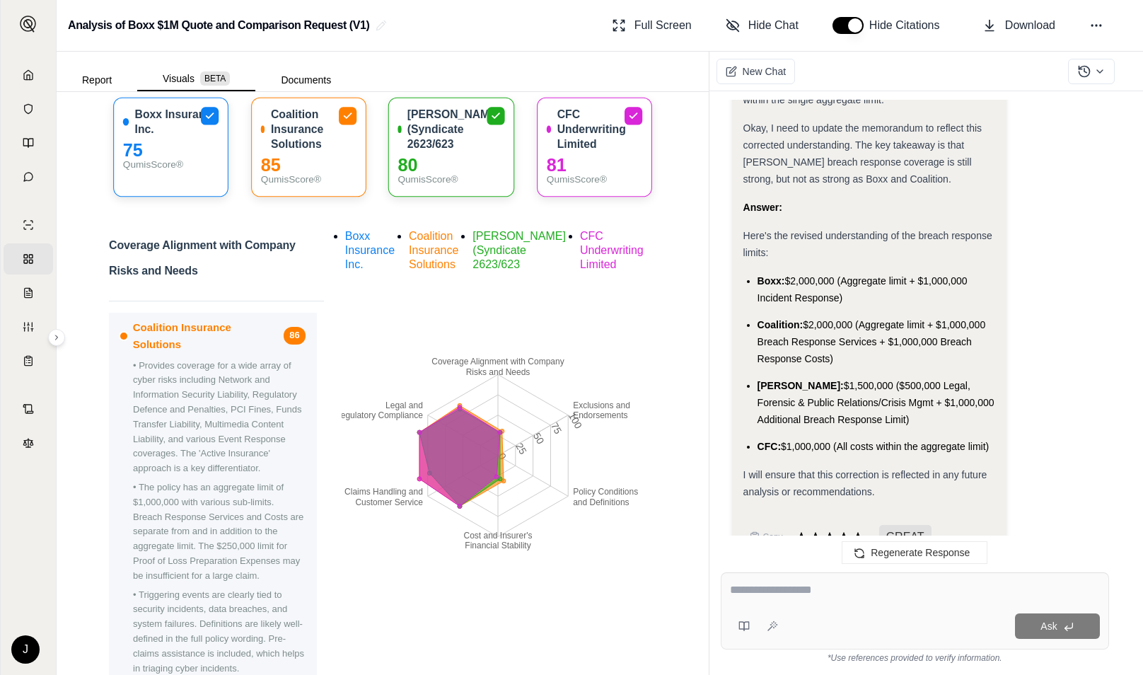
scroll to position [380, 0]
